Goal: Task Accomplishment & Management: Use online tool/utility

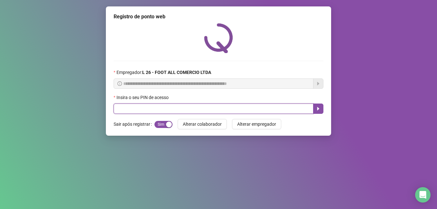
click at [138, 109] on input "text" at bounding box center [213, 109] width 200 height 10
type input "*"
type input "*****"
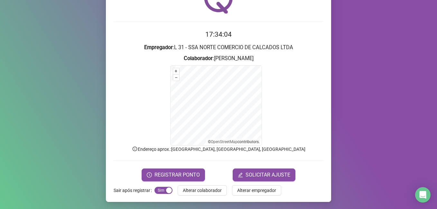
scroll to position [40, 0]
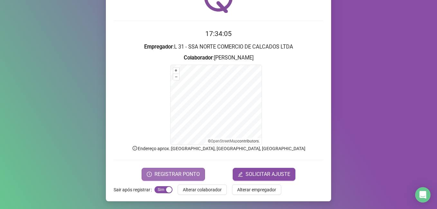
click at [187, 174] on span "REGISTRAR PONTO" at bounding box center [176, 174] width 45 height 8
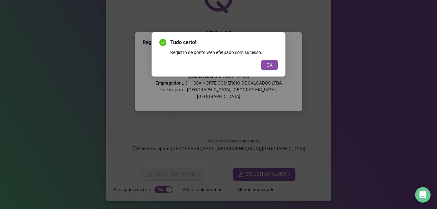
click at [267, 59] on div "Tudo certo! Registro de ponto web efetuado com sucesso. OK" at bounding box center [218, 55] width 118 height 32
click at [268, 60] on button "OK" at bounding box center [269, 65] width 16 height 10
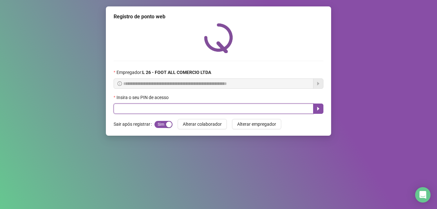
click at [136, 105] on input "text" at bounding box center [213, 109] width 200 height 10
type input "*****"
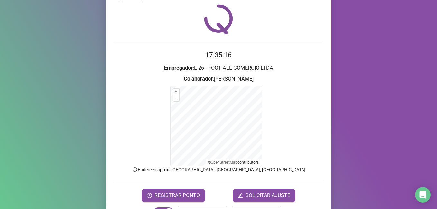
scroll to position [40, 0]
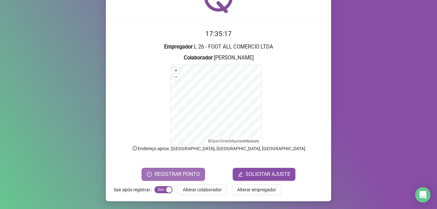
click at [172, 168] on button "REGISTRAR PONTO" at bounding box center [172, 174] width 63 height 13
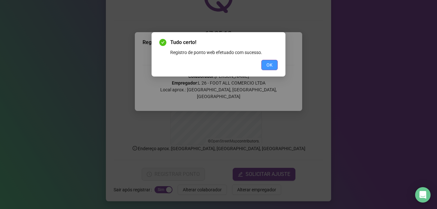
click at [269, 64] on span "OK" at bounding box center [269, 64] width 6 height 7
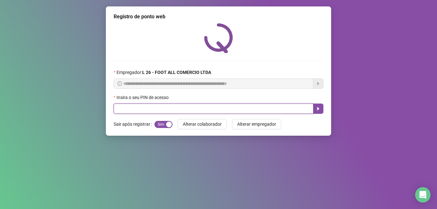
click at [171, 111] on input "text" at bounding box center [213, 109] width 200 height 10
type input "*****"
click at [321, 108] on button "button" at bounding box center [318, 109] width 10 height 10
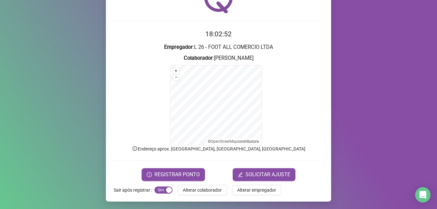
scroll to position [40, 0]
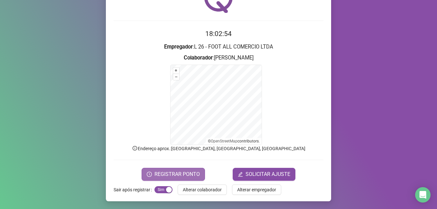
click at [176, 174] on span "REGISTRAR PONTO" at bounding box center [176, 174] width 45 height 8
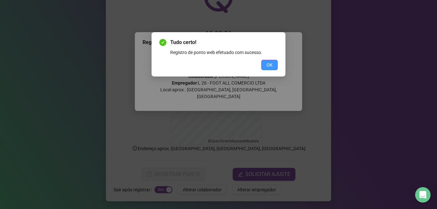
click at [274, 64] on button "OK" at bounding box center [269, 65] width 16 height 10
